Goal: Information Seeking & Learning: Learn about a topic

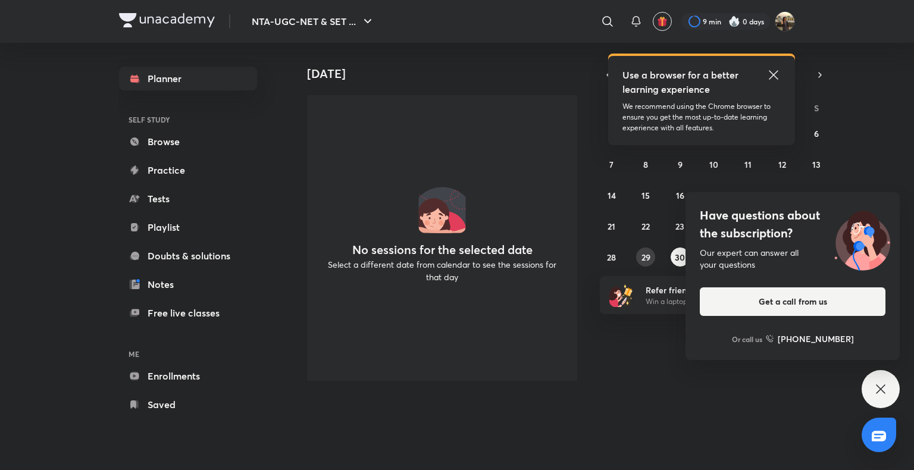
click at [645, 250] on button "29" at bounding box center [645, 256] width 19 height 19
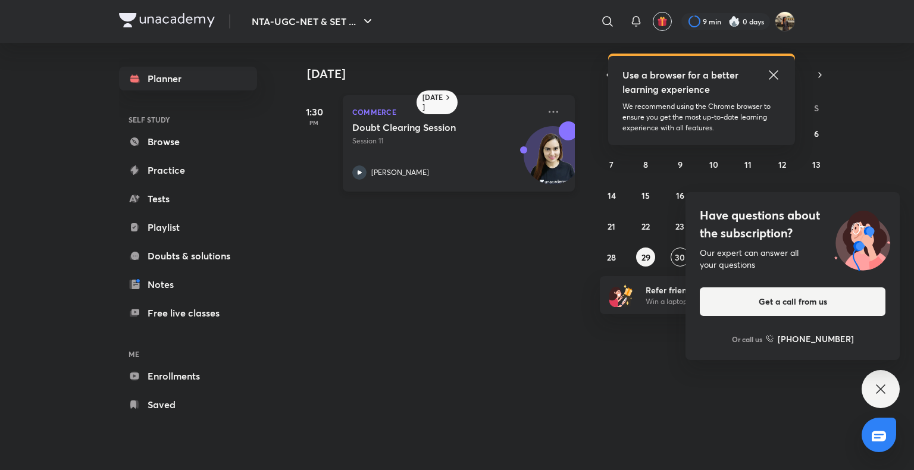
click at [347, 129] on div "Commerce Doubt Clearing Session Session 11 [PERSON_NAME]" at bounding box center [459, 143] width 232 height 96
click at [359, 170] on icon at bounding box center [359, 172] width 14 height 14
